Goal: Information Seeking & Learning: Learn about a topic

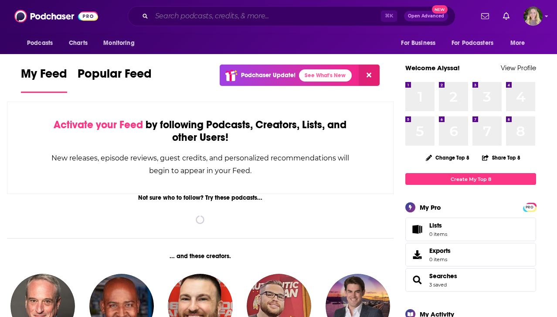
click at [217, 12] on input "Search podcasts, credits, & more..." at bounding box center [266, 16] width 229 height 14
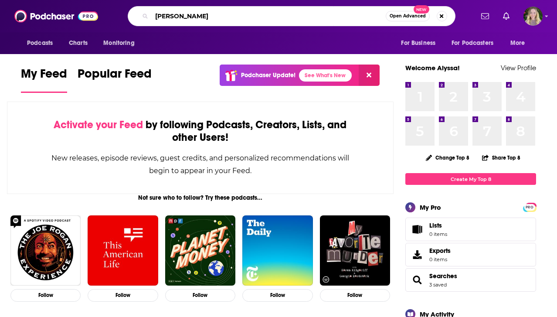
type input "[PERSON_NAME]"
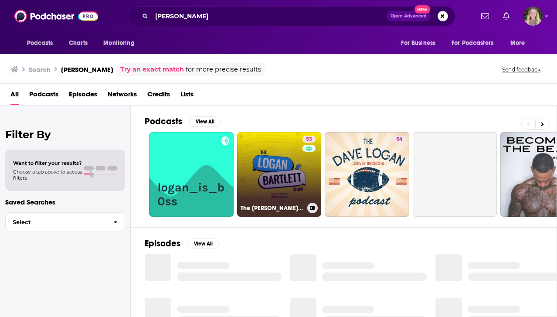
click at [280, 144] on link "53 The [PERSON_NAME] Show" at bounding box center [279, 174] width 84 height 84
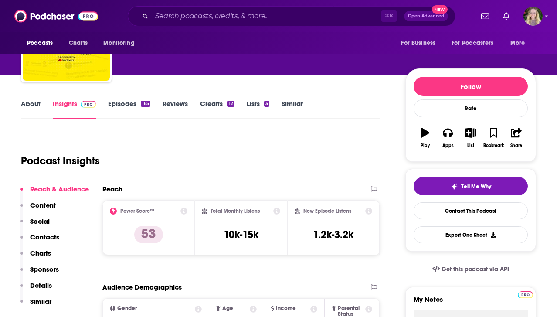
scroll to position [67, 0]
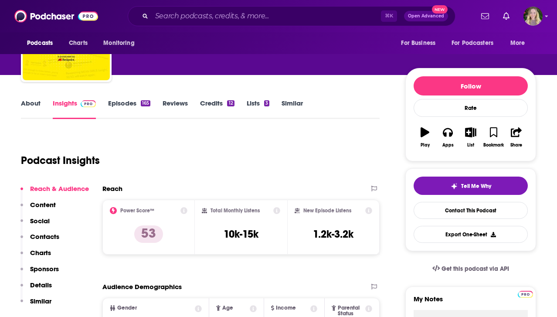
click at [44, 302] on p "Similar" at bounding box center [40, 301] width 21 height 8
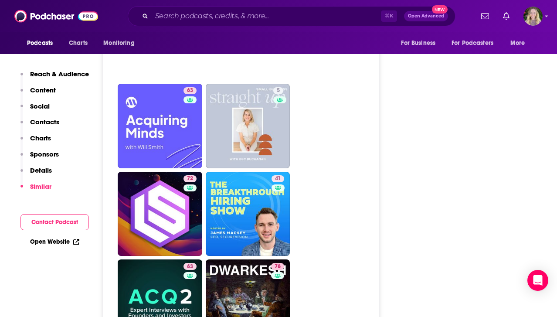
scroll to position [2273, 0]
